Goal: Task Accomplishment & Management: Complete application form

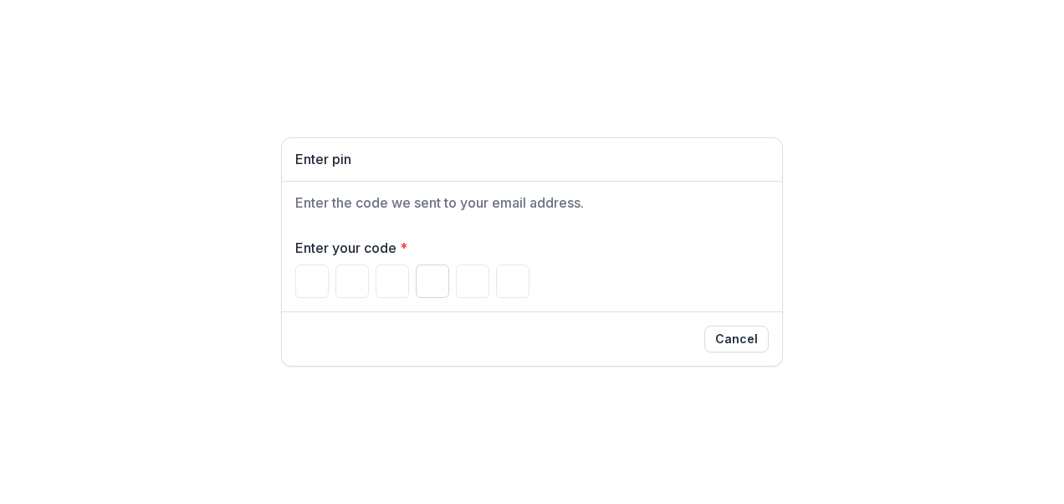
type input "*"
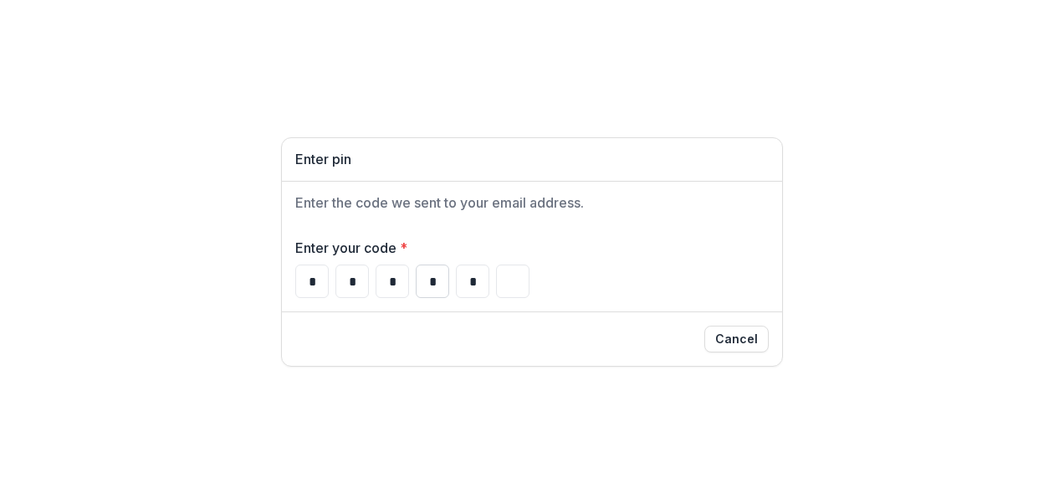
type input "*"
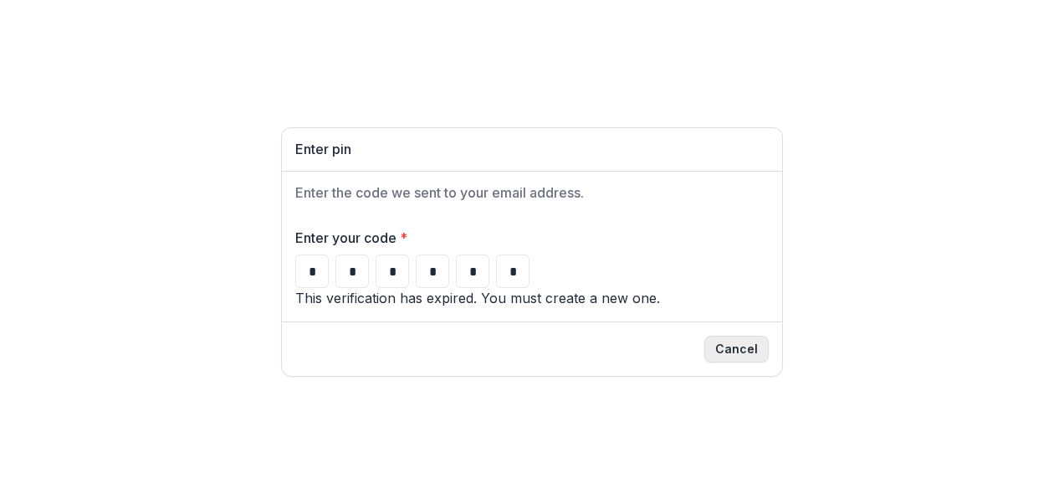
click at [741, 362] on button "Cancel" at bounding box center [736, 348] width 64 height 27
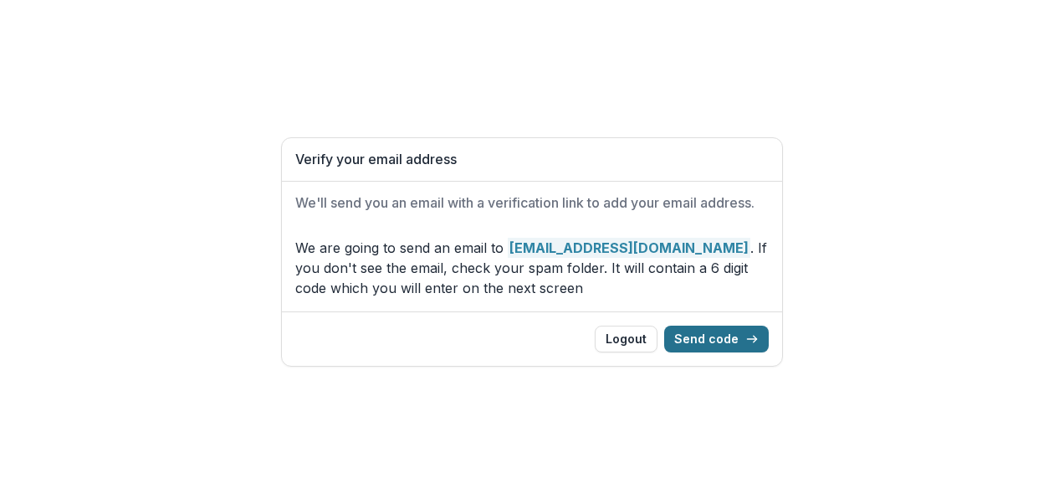
click at [742, 335] on button "Send code" at bounding box center [716, 338] width 105 height 27
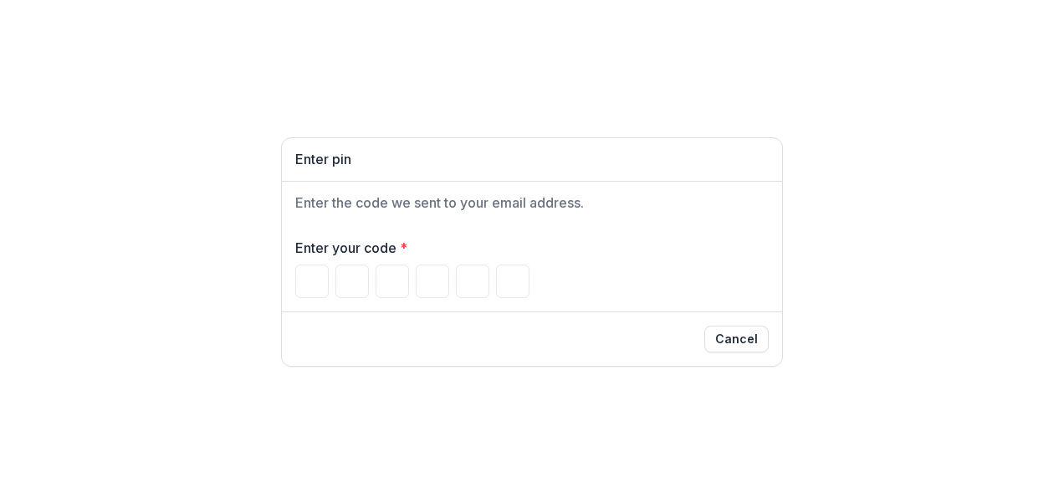
paste input "******"
type input "*"
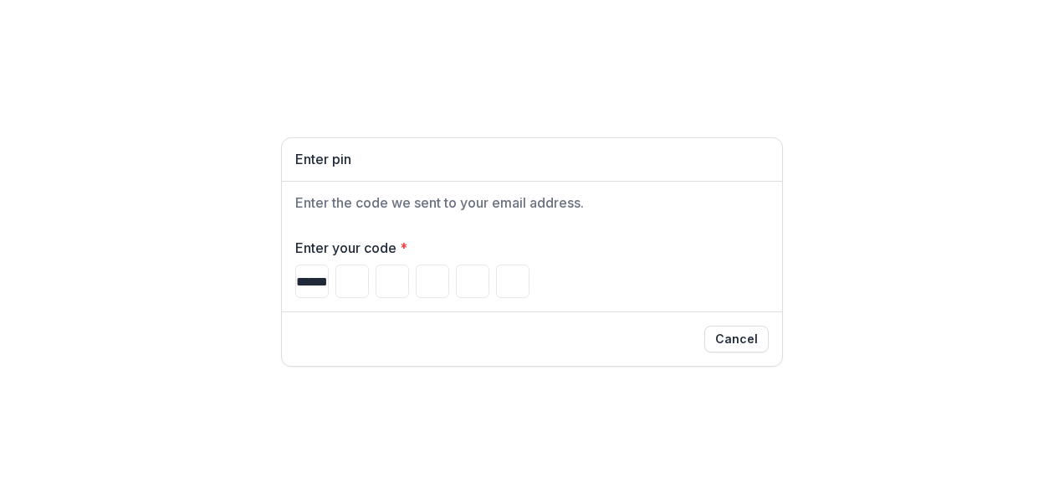
type input "*"
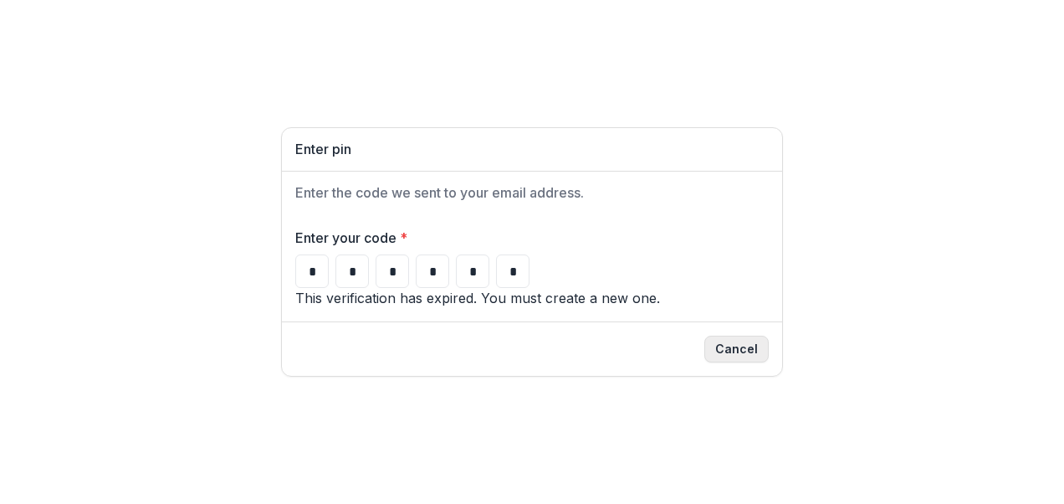
click at [741, 361] on button "Cancel" at bounding box center [736, 348] width 64 height 27
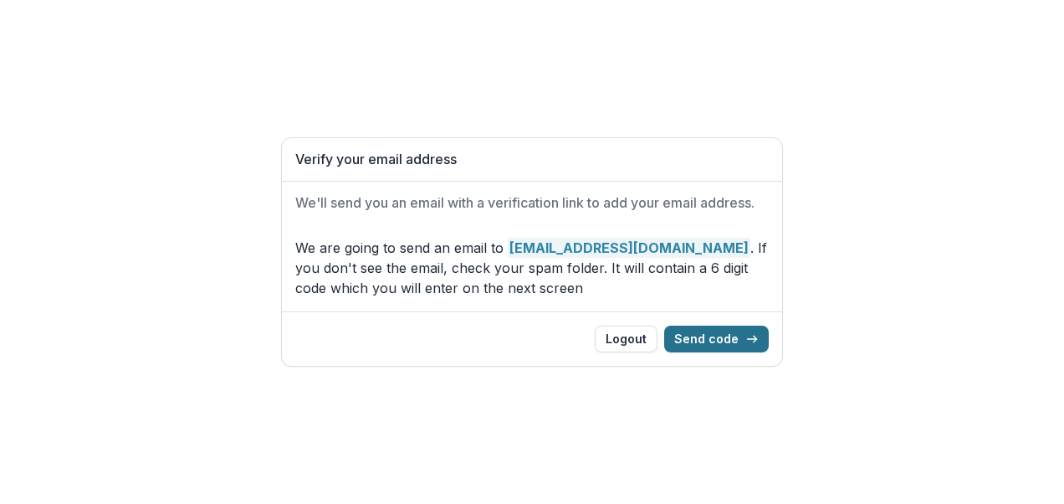
click at [723, 331] on button "Send code" at bounding box center [716, 338] width 105 height 27
